Goal: Information Seeking & Learning: Learn about a topic

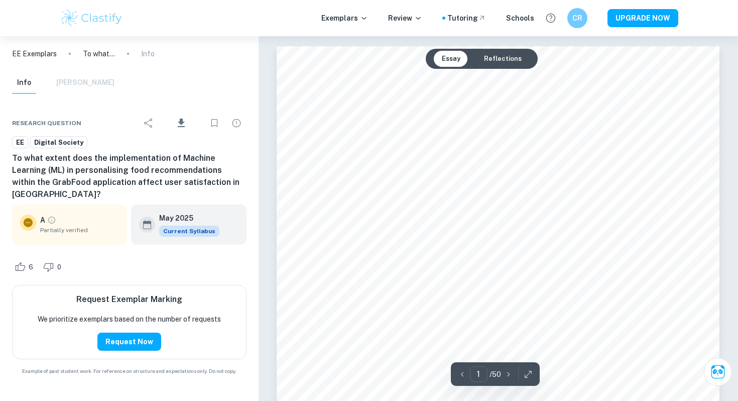
click at [50, 52] on p "EE Exemplars" at bounding box center [34, 53] width 45 height 11
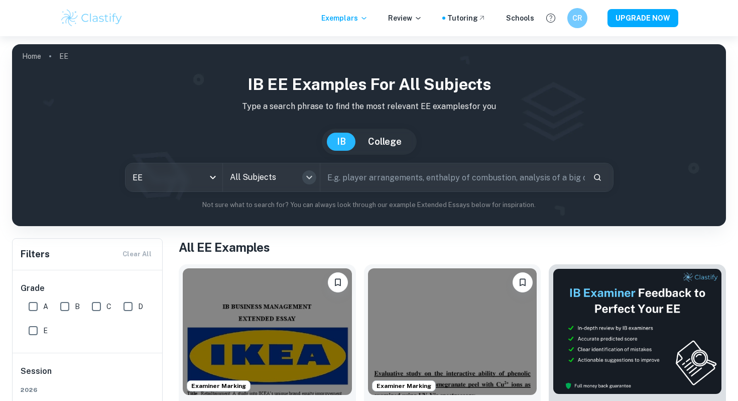
click at [304, 175] on icon "Open" at bounding box center [309, 177] width 12 height 12
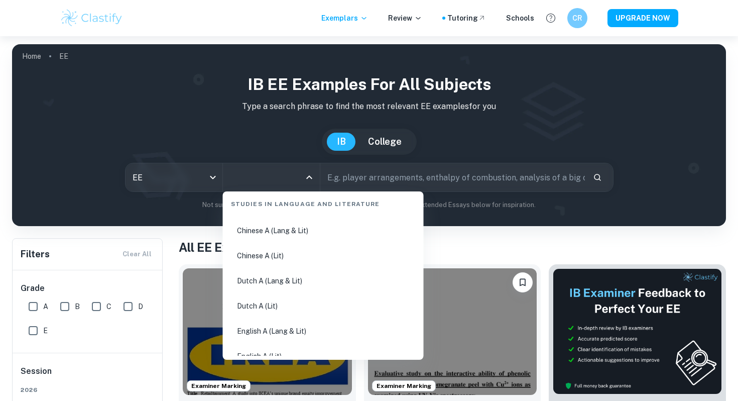
scroll to position [57, 0]
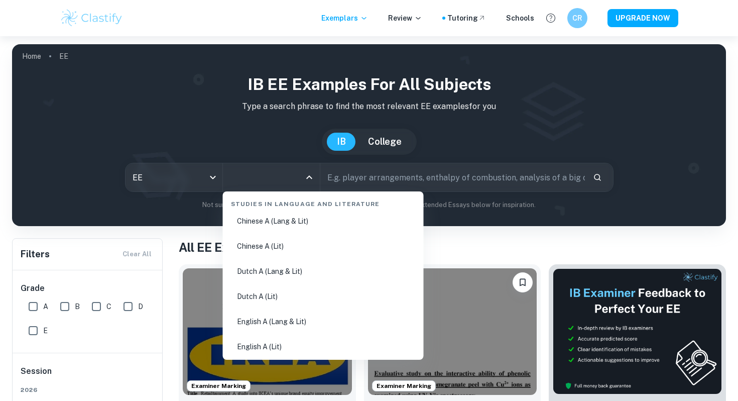
click at [291, 320] on li "English A (Lang & Lit)" at bounding box center [323, 321] width 193 height 23
type input "English A (Lang & Lit)"
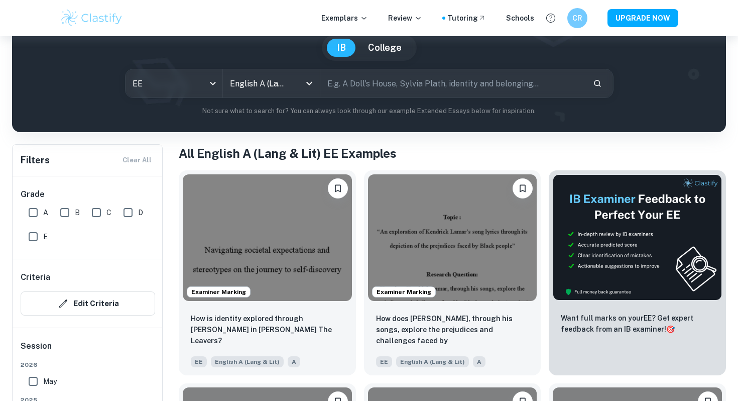
scroll to position [95, 0]
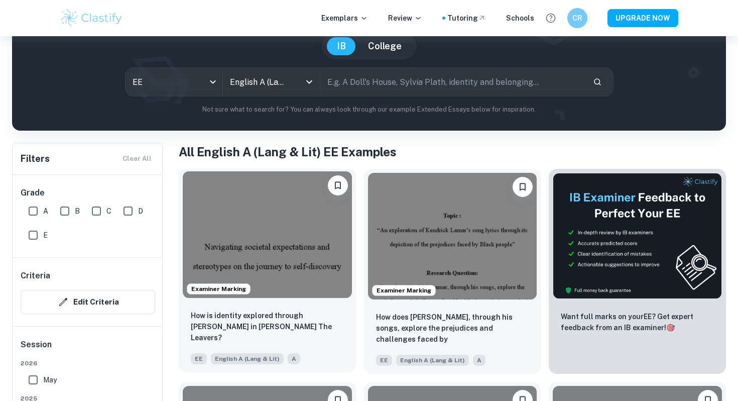
click at [307, 223] on img at bounding box center [267, 234] width 169 height 126
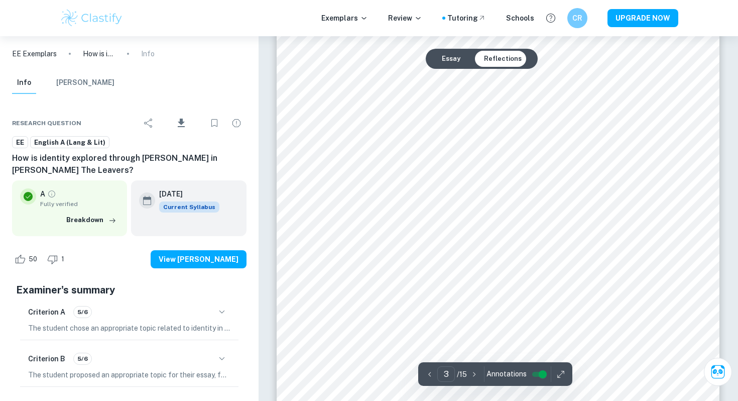
type input "2"
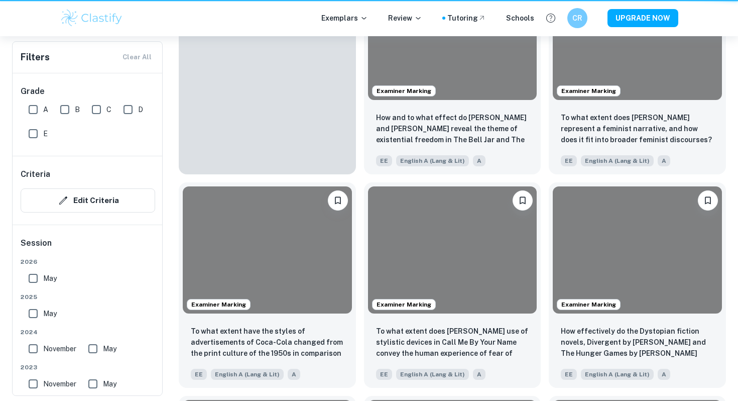
scroll to position [95, 0]
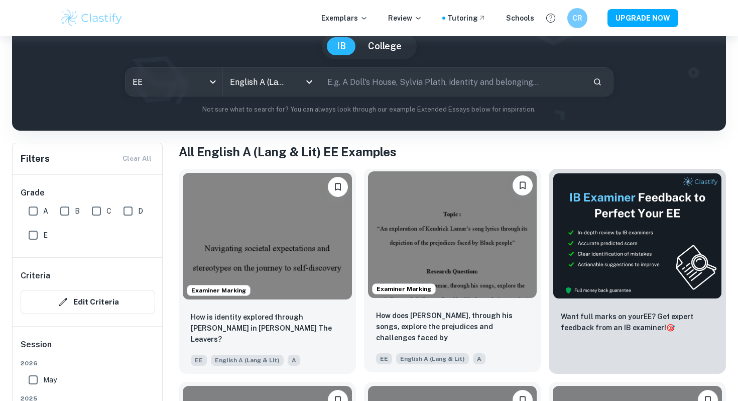
click at [424, 247] on img at bounding box center [452, 234] width 169 height 126
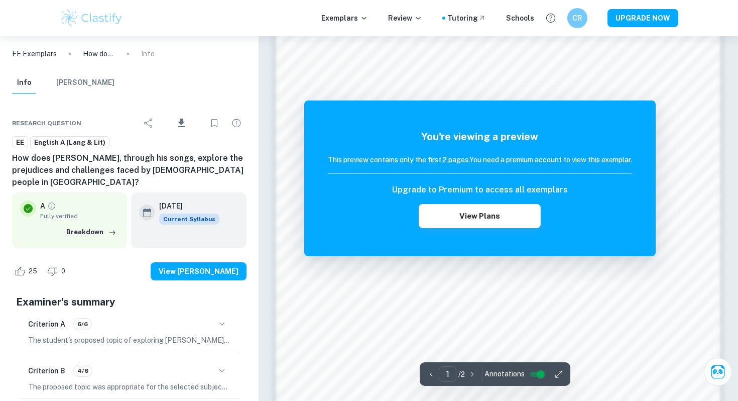
scroll to position [740, 0]
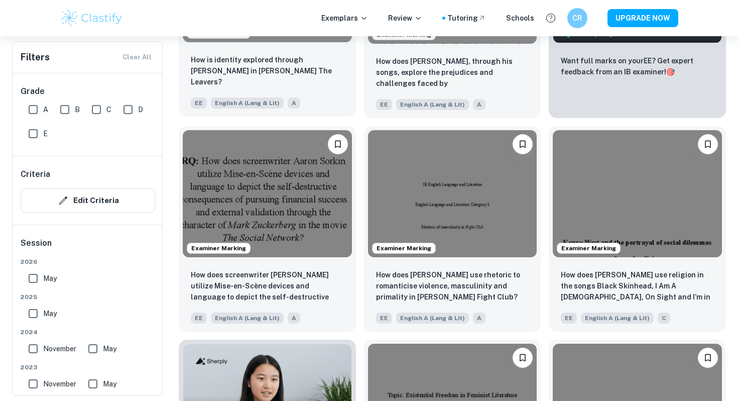
scroll to position [353, 0]
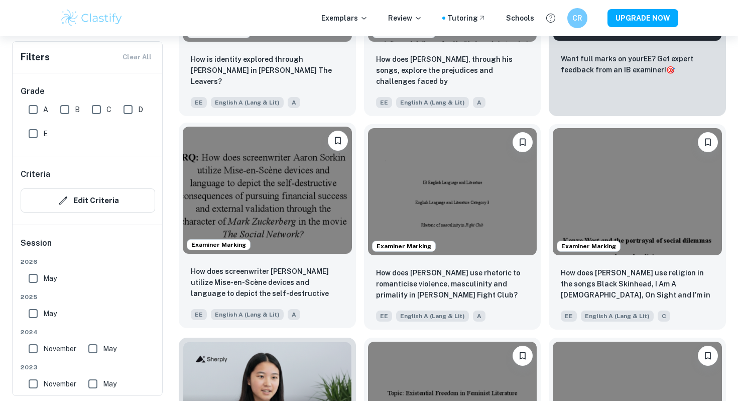
click at [299, 190] on img at bounding box center [267, 189] width 169 height 126
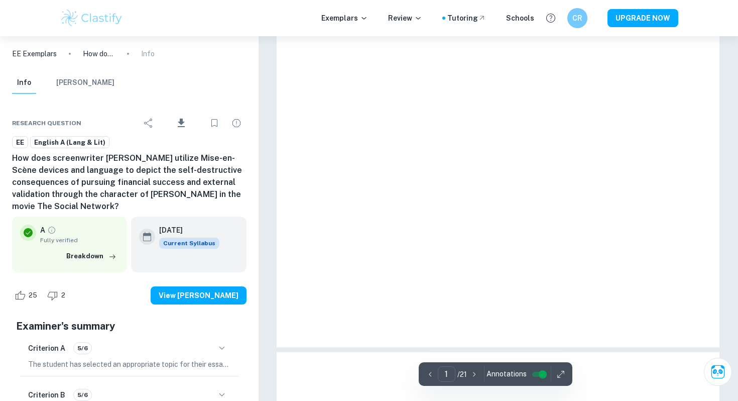
scroll to position [288, 0]
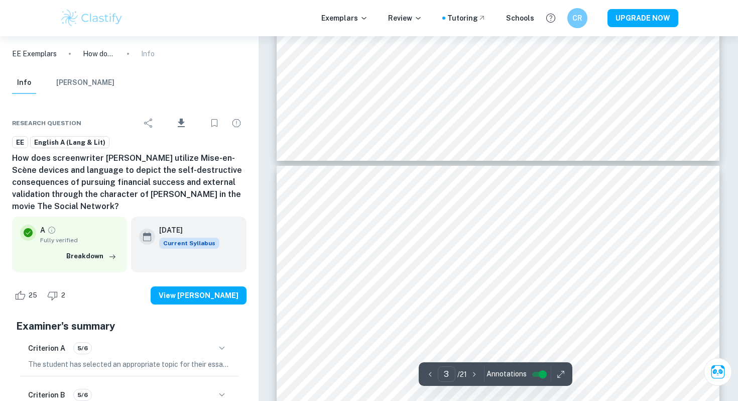
type input "4"
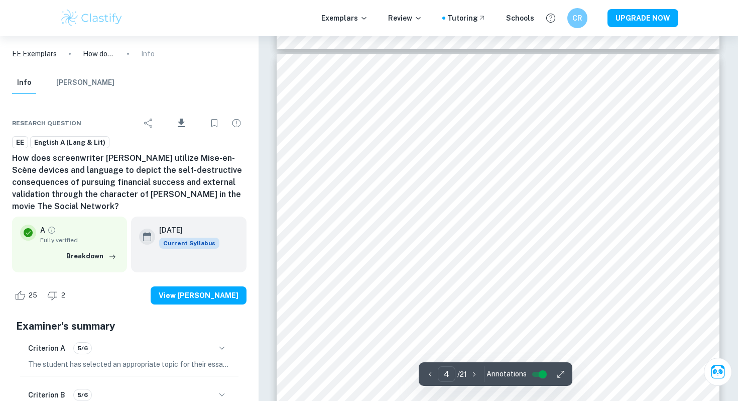
scroll to position [1866, 0]
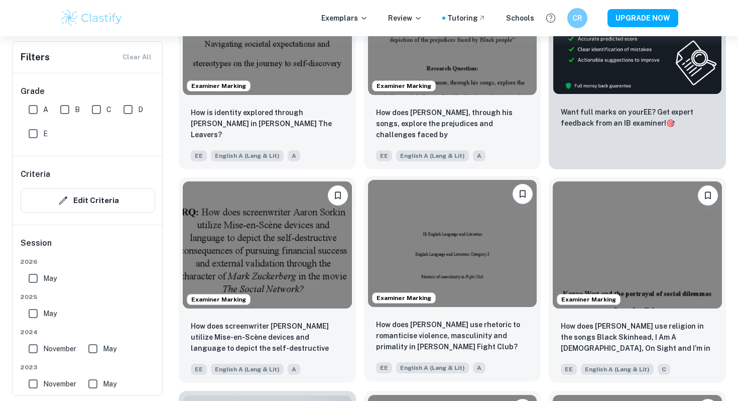
scroll to position [289, 0]
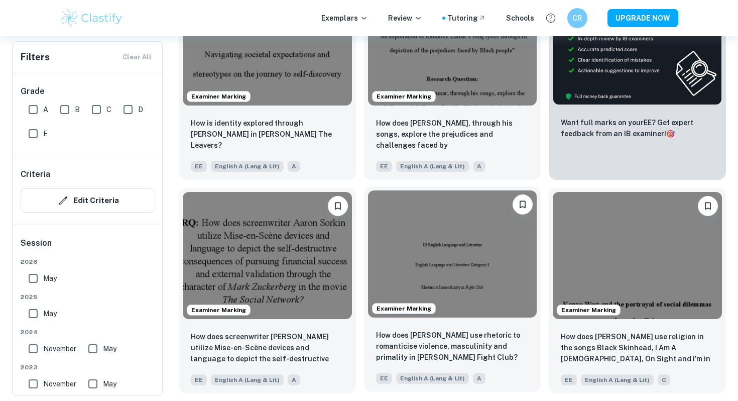
click at [449, 250] on img at bounding box center [452, 253] width 169 height 126
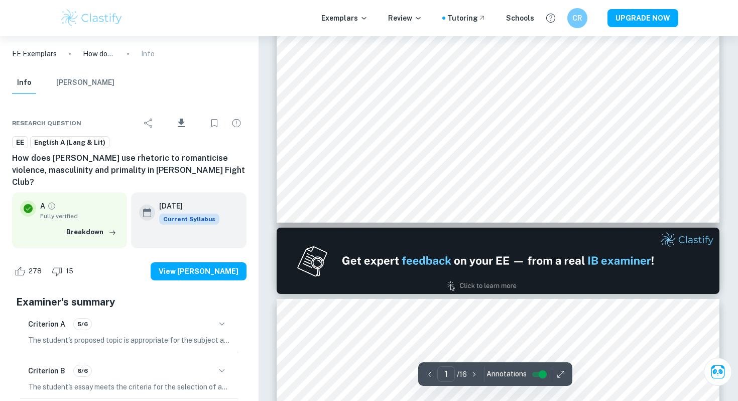
type input "2"
